Goal: Information Seeking & Learning: Learn about a topic

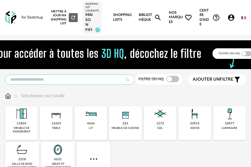
click at [84, 82] on input "text" at bounding box center [70, 80] width 130 height 10
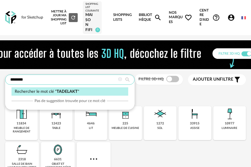
type input "********"
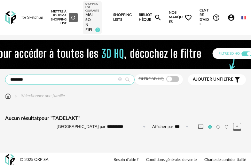
scroll to position [5, 0]
click at [56, 77] on input "********" at bounding box center [70, 80] width 130 height 10
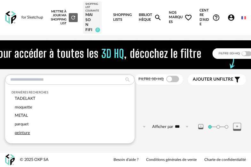
click at [30, 129] on div "peinture" at bounding box center [70, 133] width 117 height 9
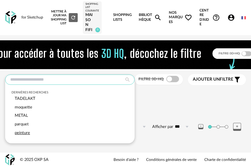
type input "********"
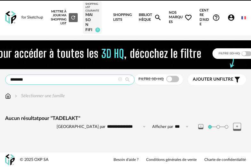
click at [44, 80] on input "********" at bounding box center [70, 80] width 130 height 10
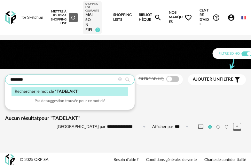
click at [44, 80] on input "********" at bounding box center [70, 80] width 130 height 10
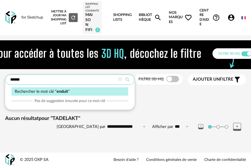
type input "******"
type input "**********"
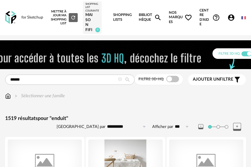
click at [91, 16] on div "MAISON FIFI" at bounding box center [93, 22] width 14 height 20
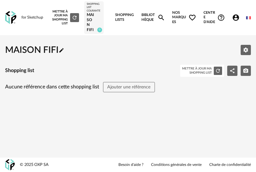
click at [147, 15] on link "Bibliothèque Magnify icon" at bounding box center [154, 17] width 24 height 35
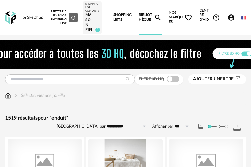
click at [27, 20] on div "for Sketchup" at bounding box center [32, 17] width 22 height 5
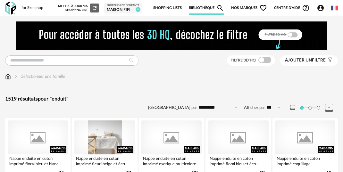
click at [25, 10] on div "for Sketchup" at bounding box center [32, 7] width 22 height 5
click at [8, 5] on img at bounding box center [10, 8] width 11 height 13
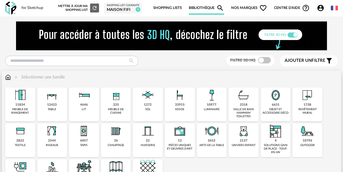
click at [312, 108] on div "revêtement mural" at bounding box center [307, 111] width 26 height 7
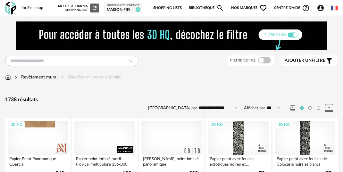
click at [313, 62] on span "Ajouter un filtre" at bounding box center [304, 60] width 41 height 5
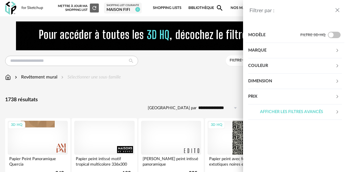
click at [183, 86] on div "Filtrer par : Modèle Filtre 3D HQ Marque &tradition 0 101 Copenhagen 0 366 Conc…" at bounding box center [173, 86] width 347 height 172
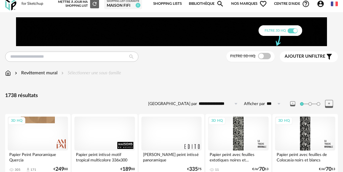
scroll to position [45, 0]
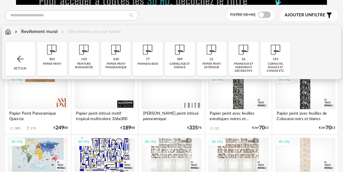
click at [47, 33] on div "Revêtement mural" at bounding box center [35, 32] width 44 height 6
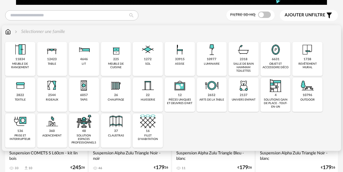
click at [317, 64] on div "revêtement mural" at bounding box center [307, 65] width 26 height 7
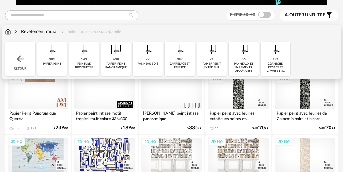
click at [44, 33] on div "Revêtement mural" at bounding box center [35, 32] width 44 height 6
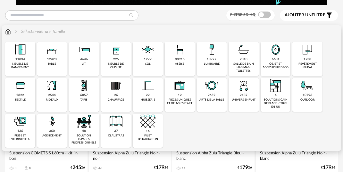
click at [306, 60] on div "1738" at bounding box center [307, 59] width 8 height 4
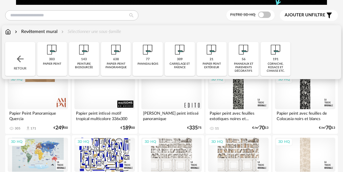
click at [86, 56] on img at bounding box center [83, 49] width 15 height 15
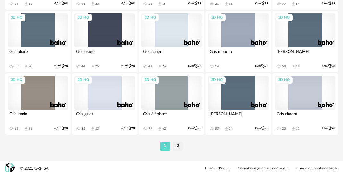
scroll to position [1235, 0]
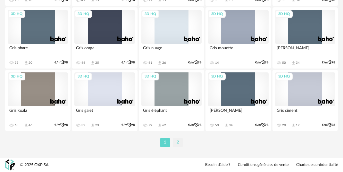
click at [180, 142] on li "2" at bounding box center [178, 142] width 10 height 9
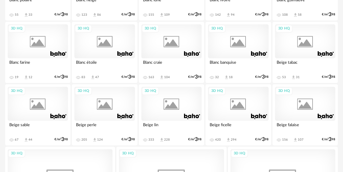
scroll to position [474, 0]
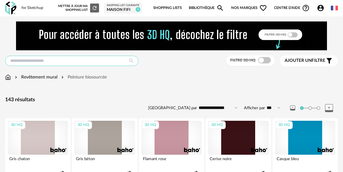
click at [75, 61] on input "text" at bounding box center [71, 61] width 133 height 10
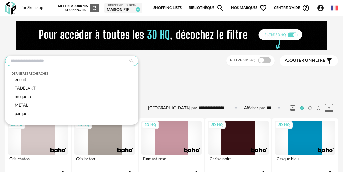
click at [75, 61] on input "text" at bounding box center [71, 61] width 133 height 10
click at [197, 77] on div "Revêtement mural Peinture biosourcée" at bounding box center [171, 77] width 332 height 6
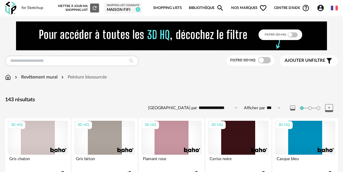
click at [19, 9] on div "for Sketchup Nouvelle shopping list Mettre à jour ma Shopping List Refresh icon…" at bounding box center [171, 8] width 343 height 16
click at [15, 9] on img at bounding box center [10, 8] width 11 height 13
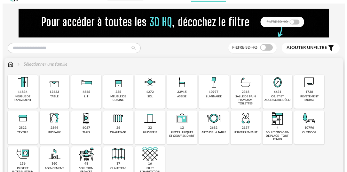
scroll to position [14, 0]
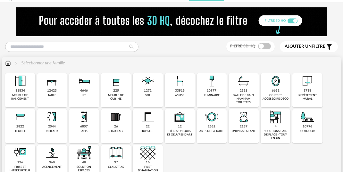
click at [150, 90] on div "1272" at bounding box center [148, 91] width 8 height 4
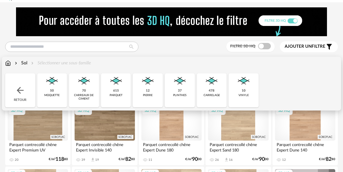
click at [218, 89] on div "478 carrelage" at bounding box center [212, 90] width 30 height 34
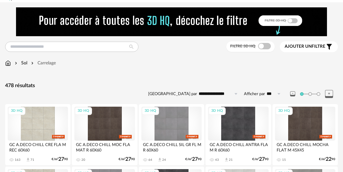
click at [314, 47] on span "Ajouter un filtre" at bounding box center [304, 46] width 41 height 5
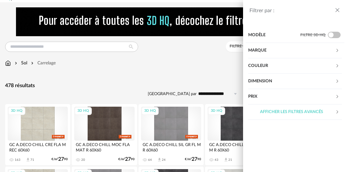
click at [289, 66] on div "Couleur" at bounding box center [291, 65] width 87 height 15
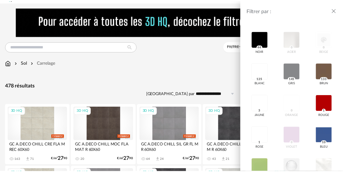
scroll to position [151, 0]
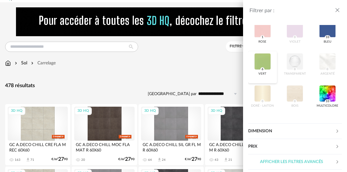
click at [263, 63] on div at bounding box center [263, 61] width 17 height 17
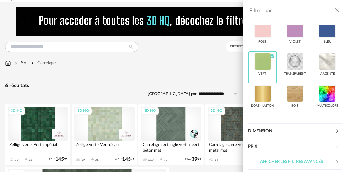
click at [172, 80] on div "Filtrer par : Modèle Filtre 3D HQ Marque &tradition 0 101 Copenhagen 0 366 Conc…" at bounding box center [173, 86] width 347 height 172
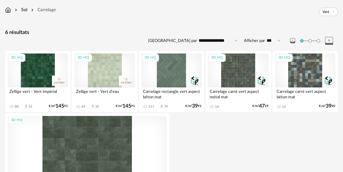
scroll to position [67, 0]
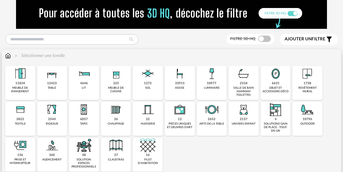
scroll to position [23, 0]
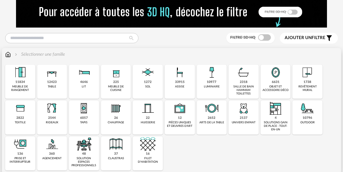
click at [272, 83] on div "6631" at bounding box center [276, 82] width 8 height 4
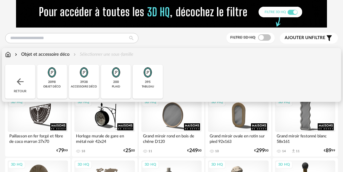
click at [85, 80] on div "3938" at bounding box center [84, 82] width 8 height 4
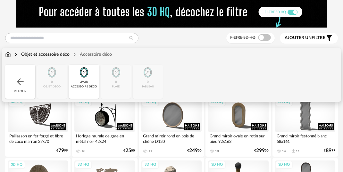
click at [29, 84] on div "Retour" at bounding box center [20, 82] width 30 height 34
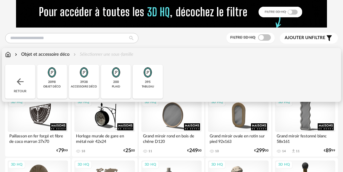
click at [29, 84] on div "Retour" at bounding box center [20, 82] width 30 height 34
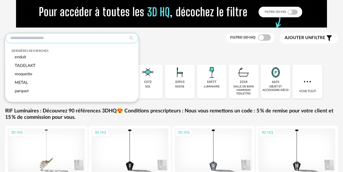
click at [57, 41] on input "text" at bounding box center [71, 38] width 133 height 10
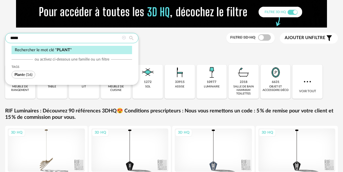
type input "*****"
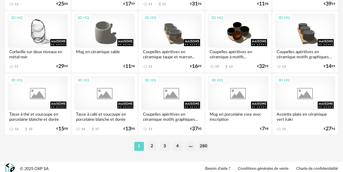
scroll to position [1235, 0]
